Goal: Information Seeking & Learning: Learn about a topic

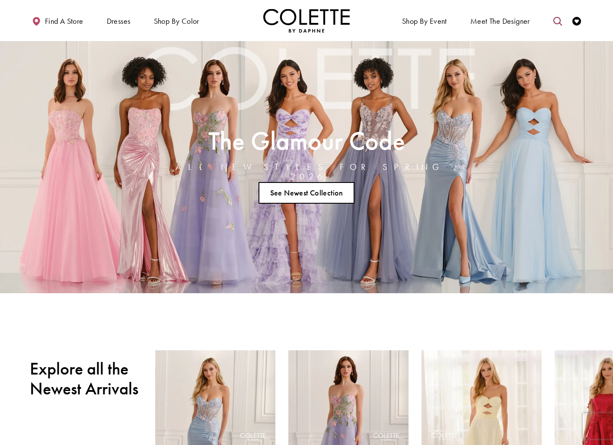
drag, startPoint x: 556, startPoint y: 20, endPoint x: 535, endPoint y: 22, distance: 20.4
click at [556, 20] on icon "Toggle search" at bounding box center [557, 21] width 9 height 9
click at [523, 21] on input "Search" at bounding box center [513, 21] width 104 height 13
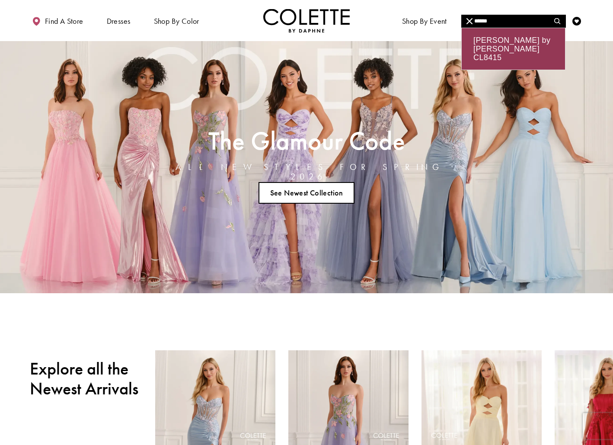
type input "******"
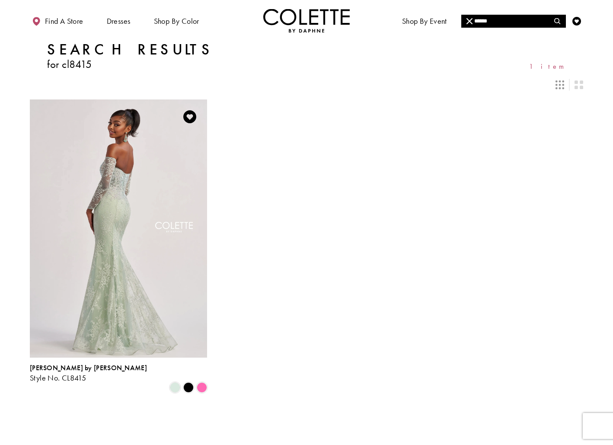
click at [175, 185] on img "Visit Colette by Daphne Style No. CL8415 Page" at bounding box center [118, 228] width 177 height 258
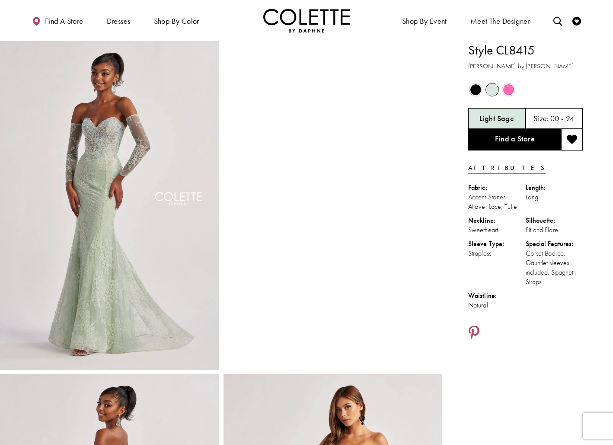
click at [474, 91] on span "Product color controls state depends on size chosen" at bounding box center [475, 89] width 11 height 11
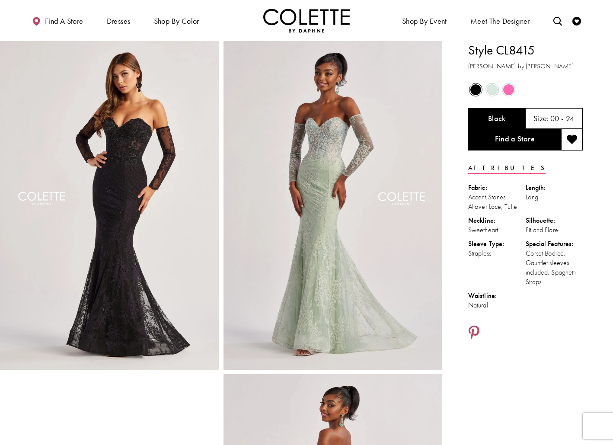
click at [503, 88] on span "Product color controls state depends on size chosen" at bounding box center [508, 89] width 11 height 11
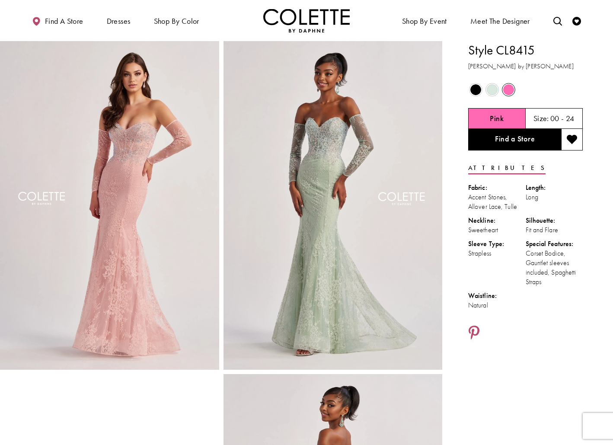
click at [494, 91] on span "Product color controls state depends on size chosen" at bounding box center [492, 89] width 11 height 11
